Goal: Transaction & Acquisition: Purchase product/service

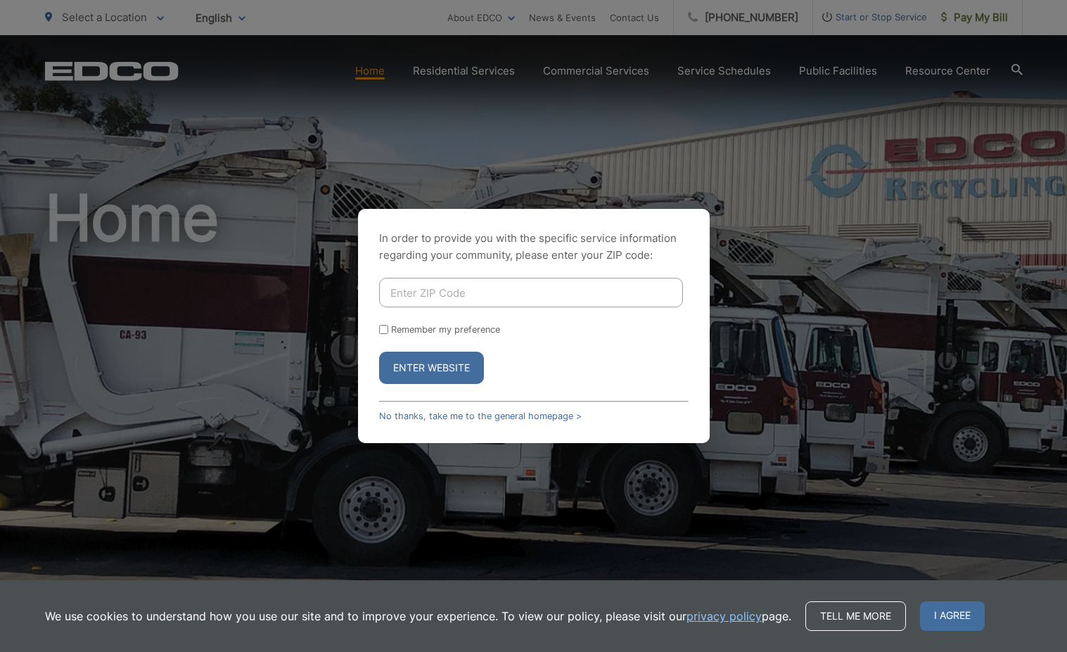
click at [456, 294] on input "Enter ZIP Code" at bounding box center [531, 293] width 304 height 30
type input "91902"
click at [379, 352] on button "Enter Website" at bounding box center [431, 368] width 105 height 32
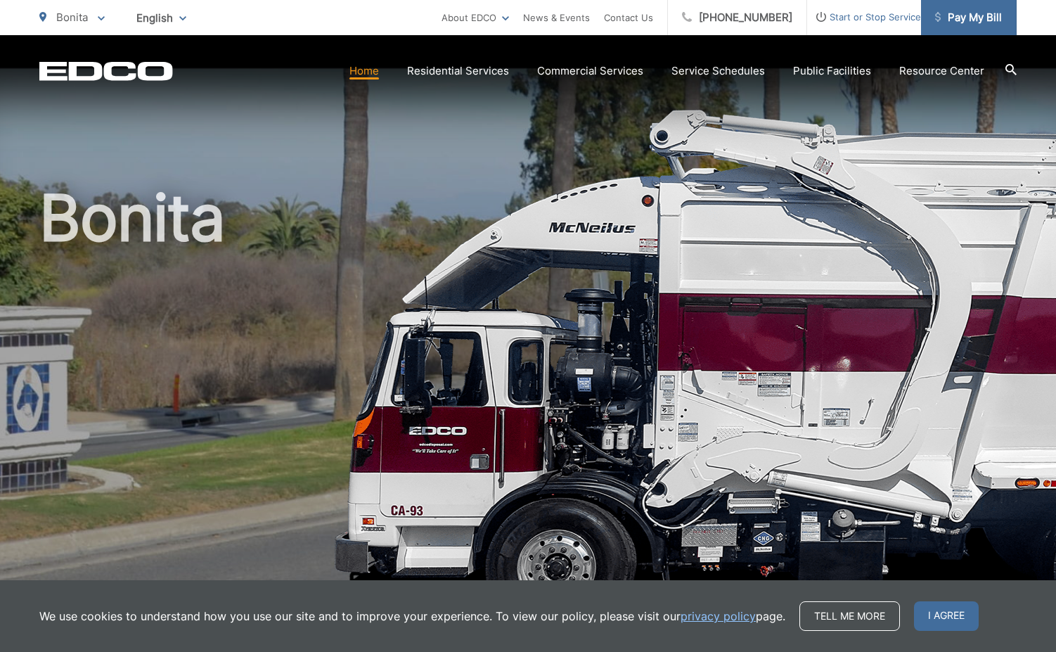
click at [976, 19] on span "Pay My Bill" at bounding box center [968, 17] width 67 height 17
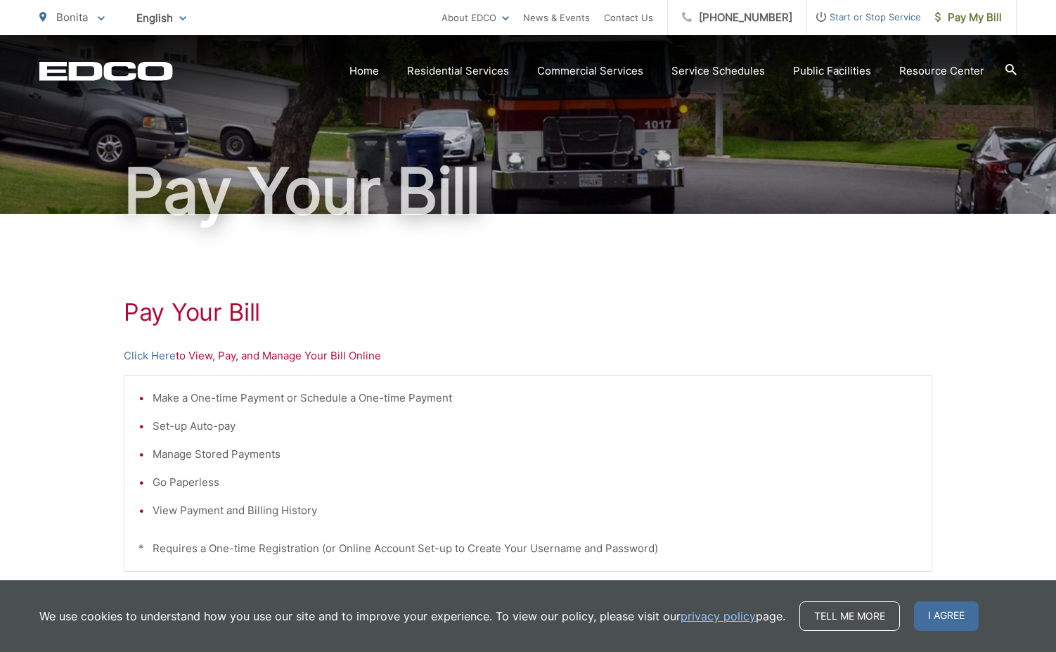
scroll to position [211, 0]
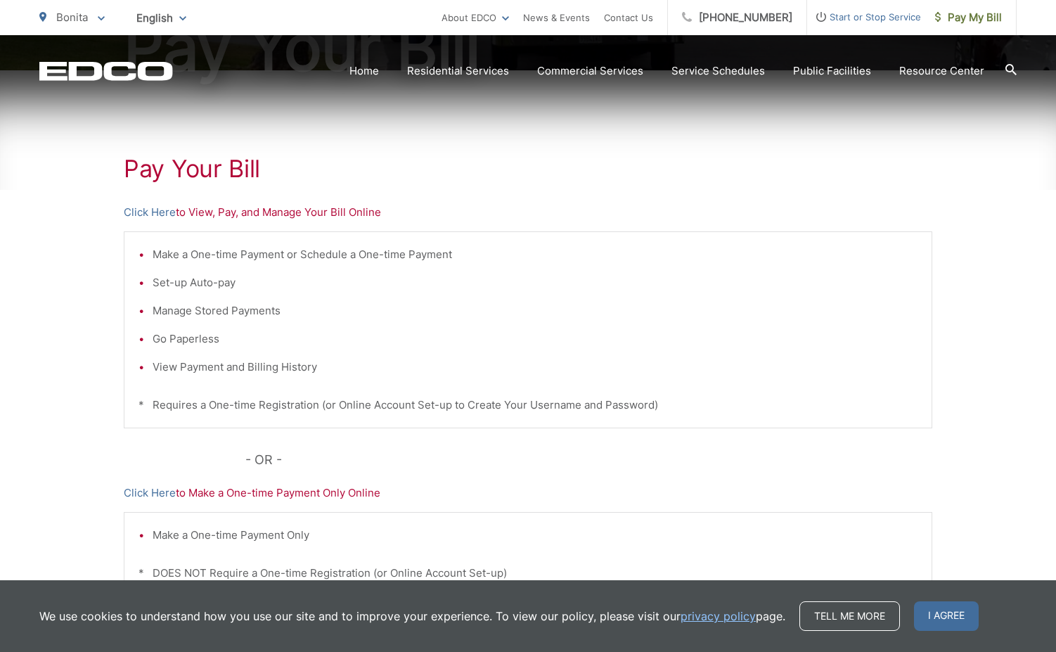
click at [169, 167] on h1 "Pay Your Bill" at bounding box center [528, 169] width 809 height 28
click at [134, 214] on link "Click Here" at bounding box center [150, 212] width 52 height 17
